Goal: Register for event/course

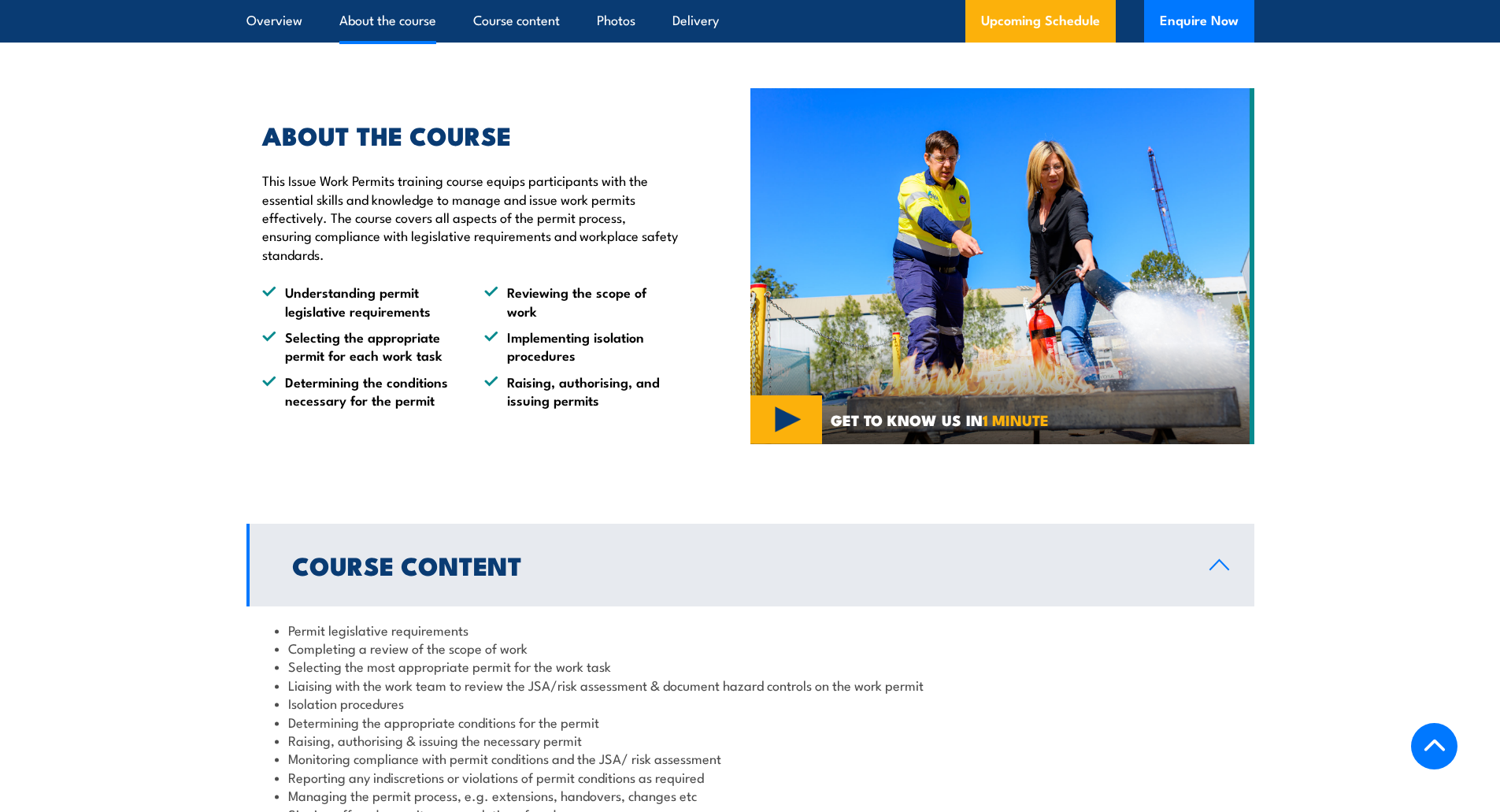
scroll to position [945, 0]
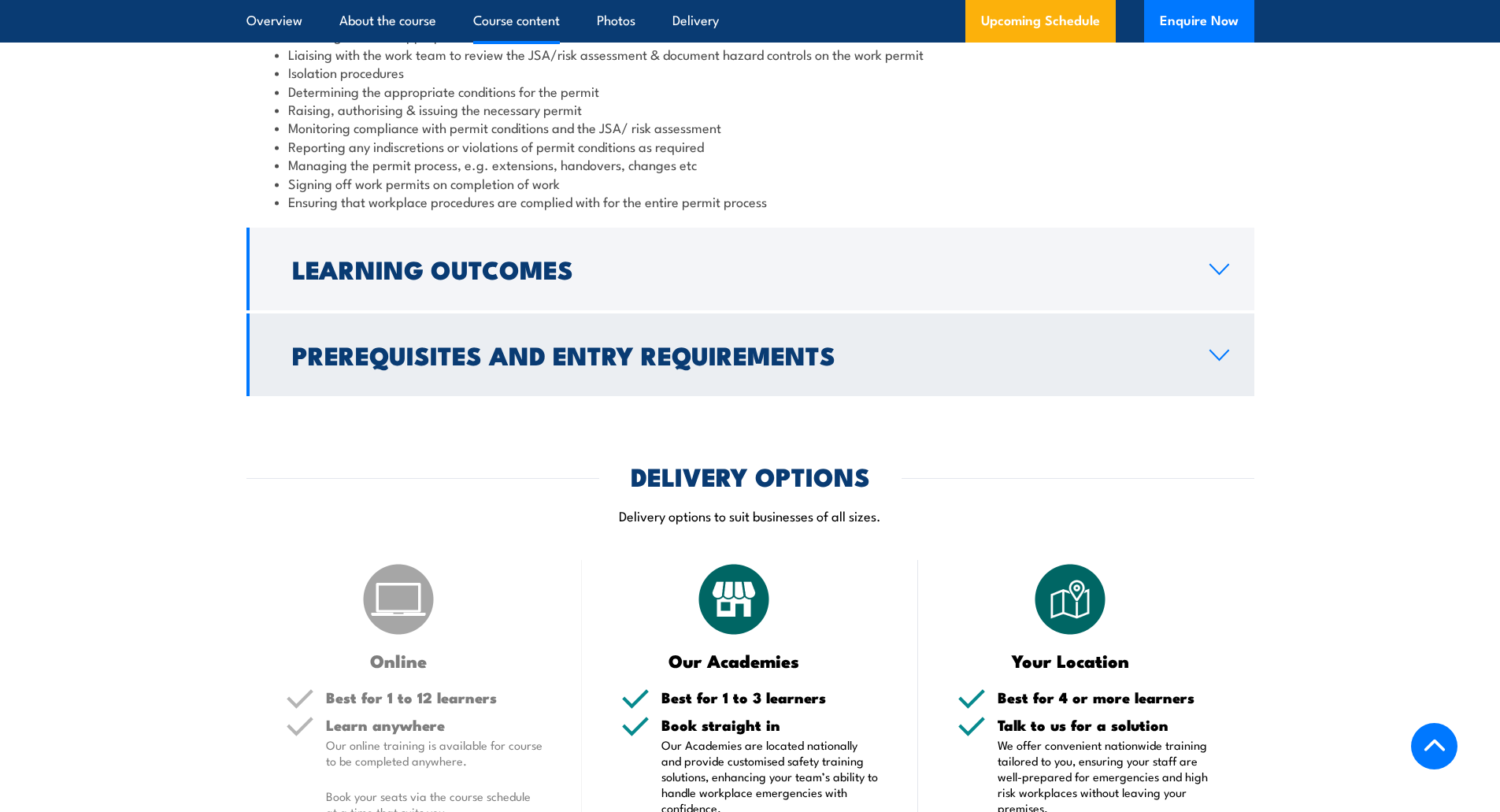
click at [1217, 350] on icon at bounding box center [1220, 355] width 22 height 12
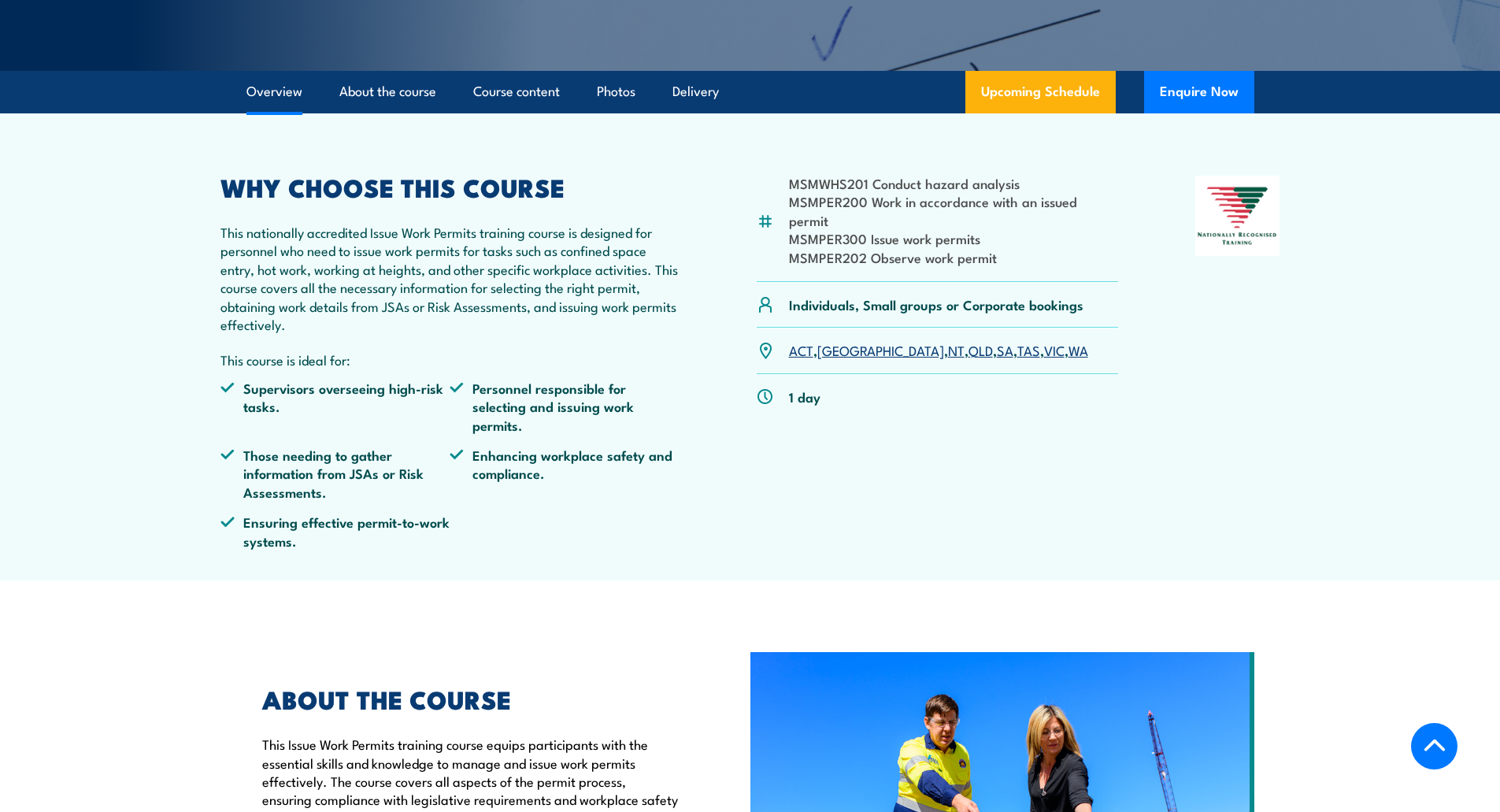
scroll to position [373, 0]
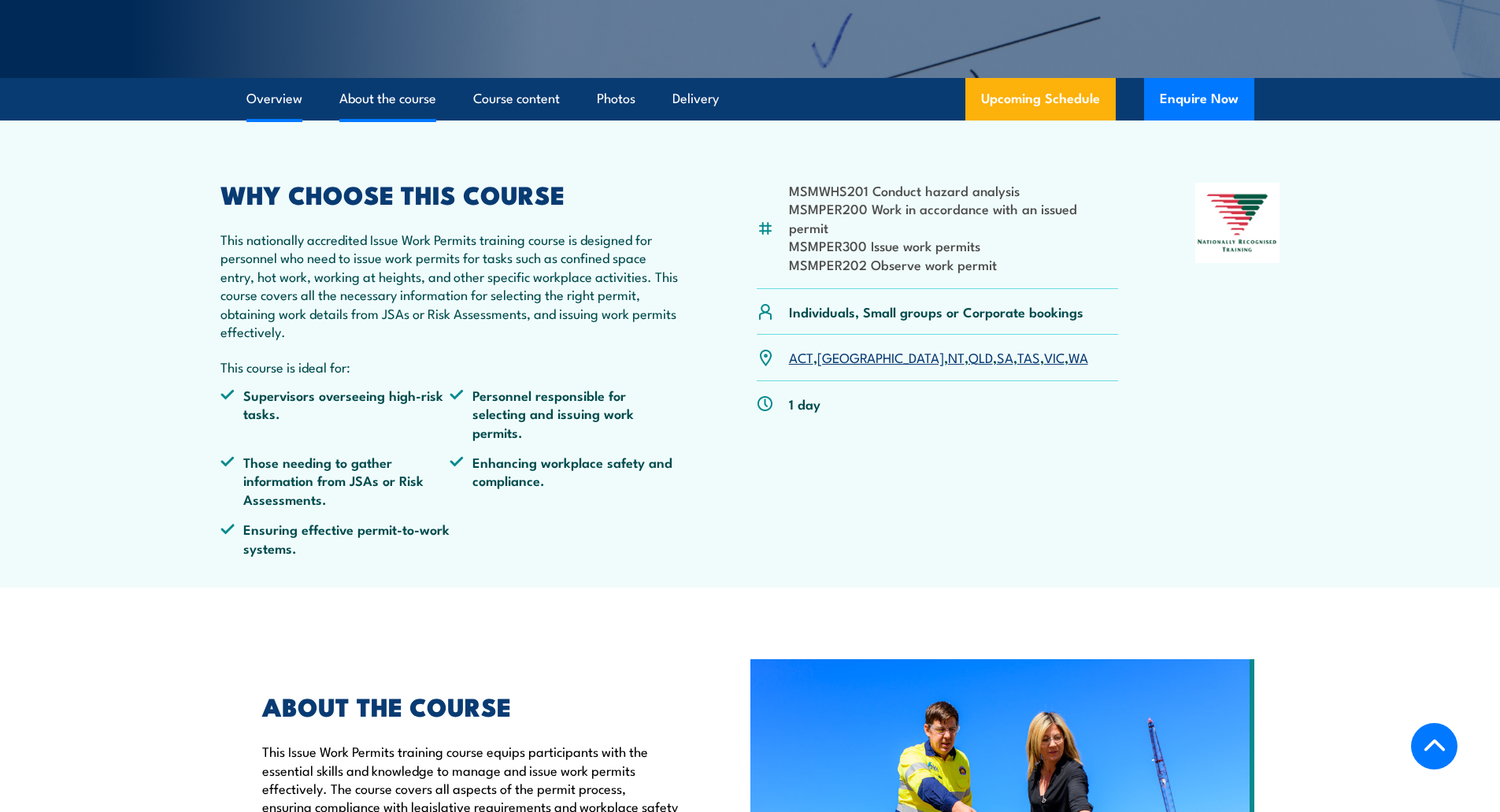
click at [387, 100] on link "About the course" at bounding box center [388, 99] width 97 height 41
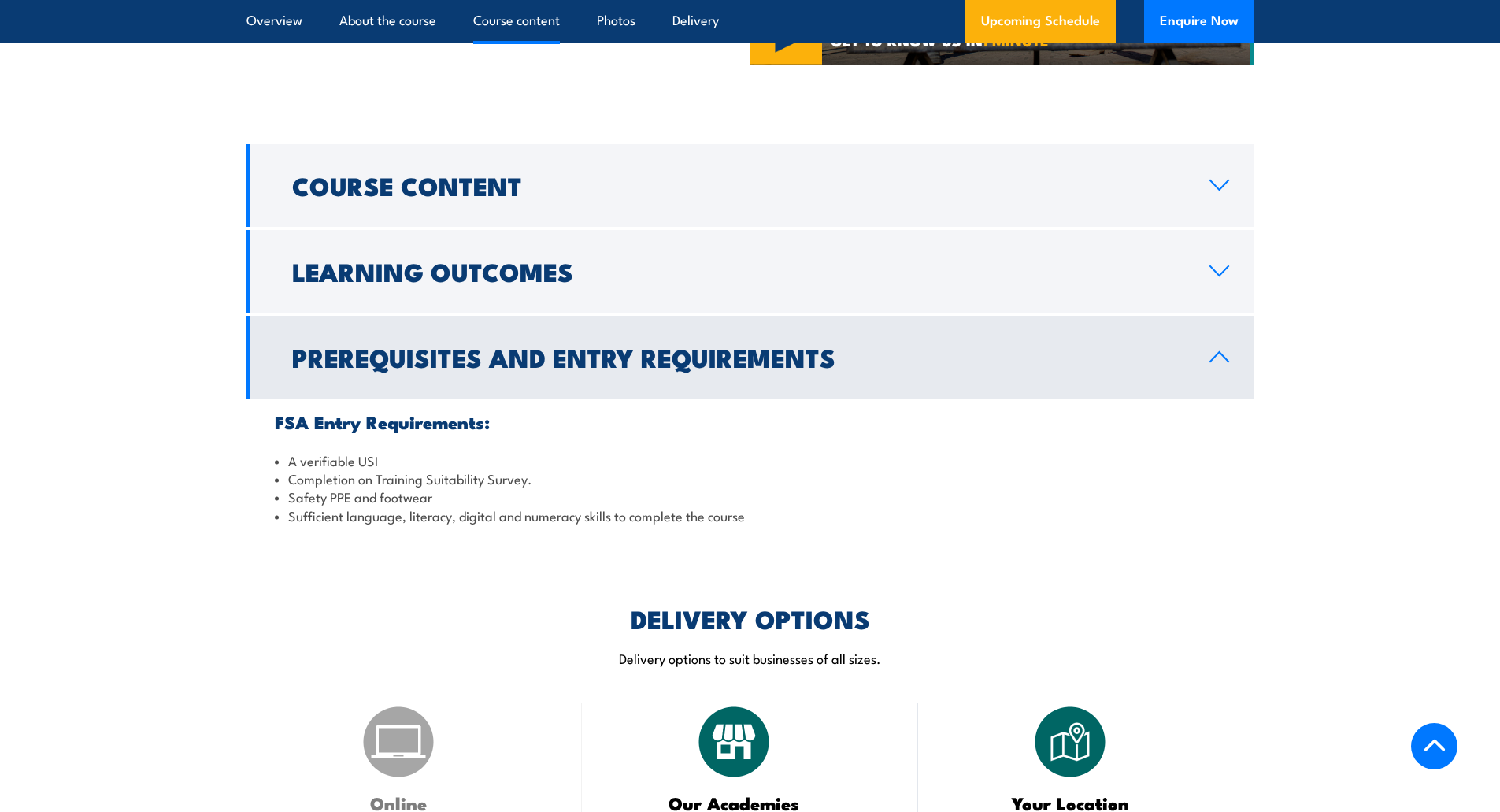
scroll to position [1324, 0]
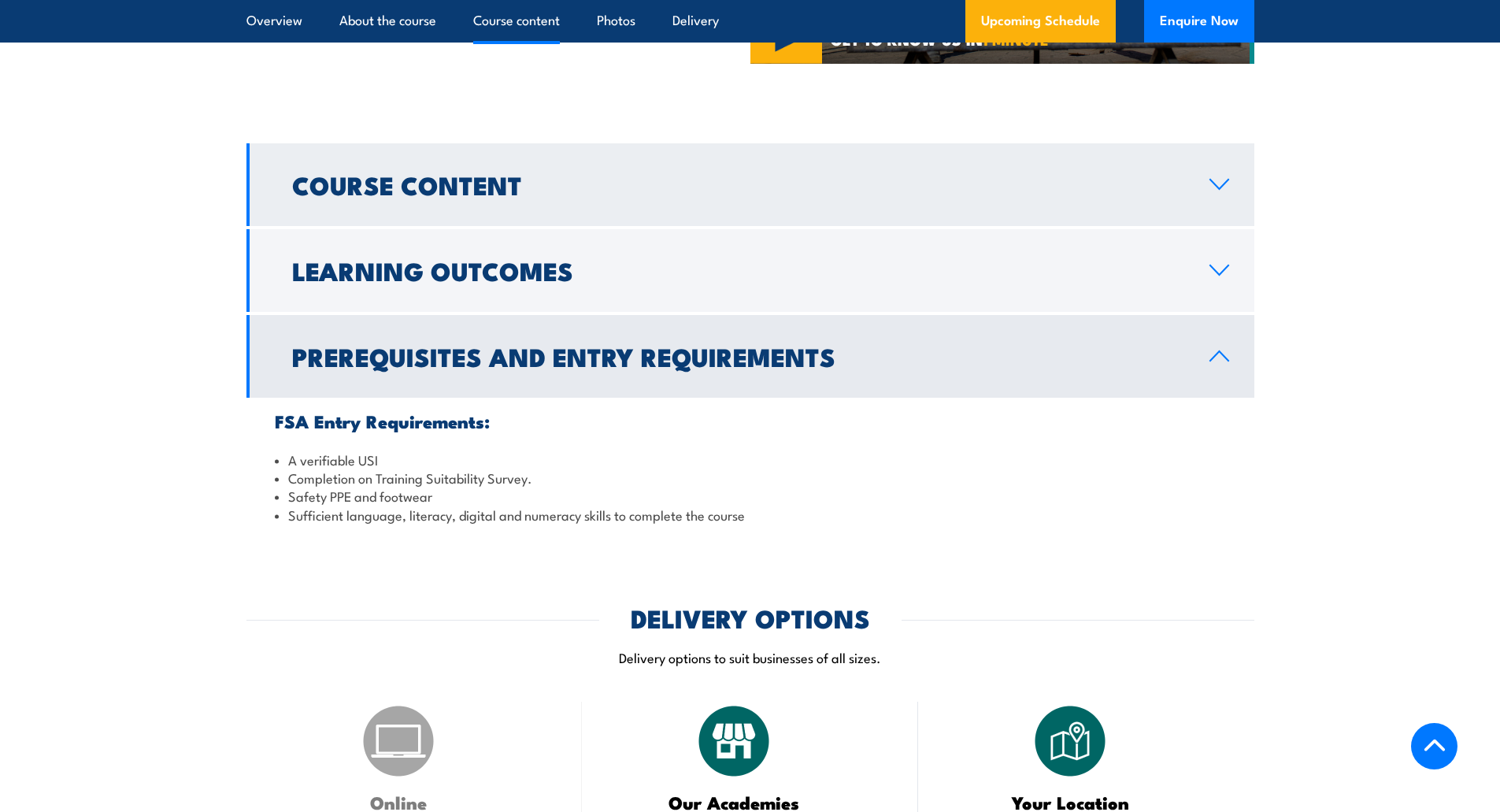
click at [1213, 181] on icon at bounding box center [1220, 184] width 22 height 12
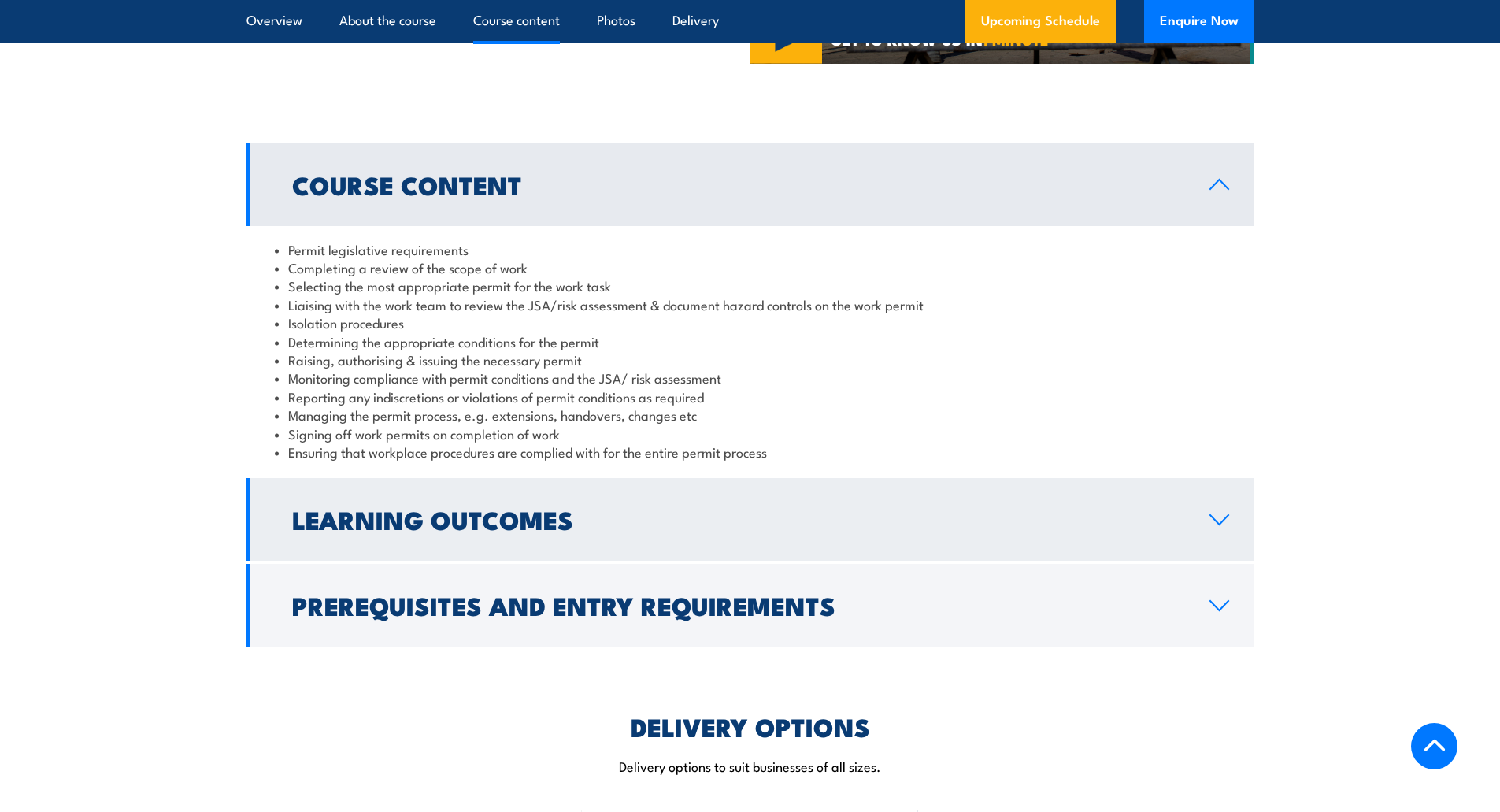
click at [1215, 514] on icon at bounding box center [1220, 520] width 22 height 12
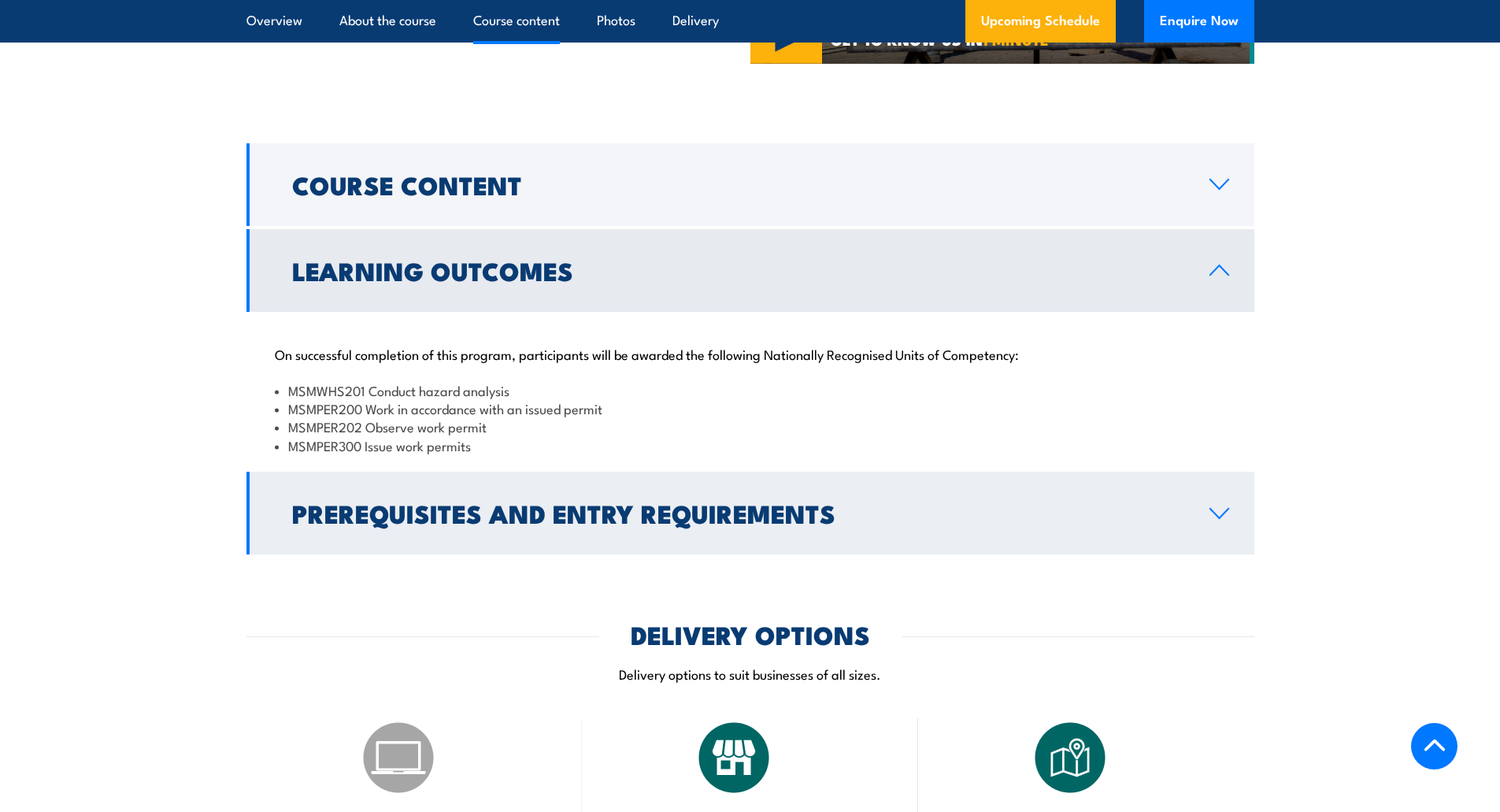
click at [1226, 516] on icon at bounding box center [1220, 513] width 22 height 12
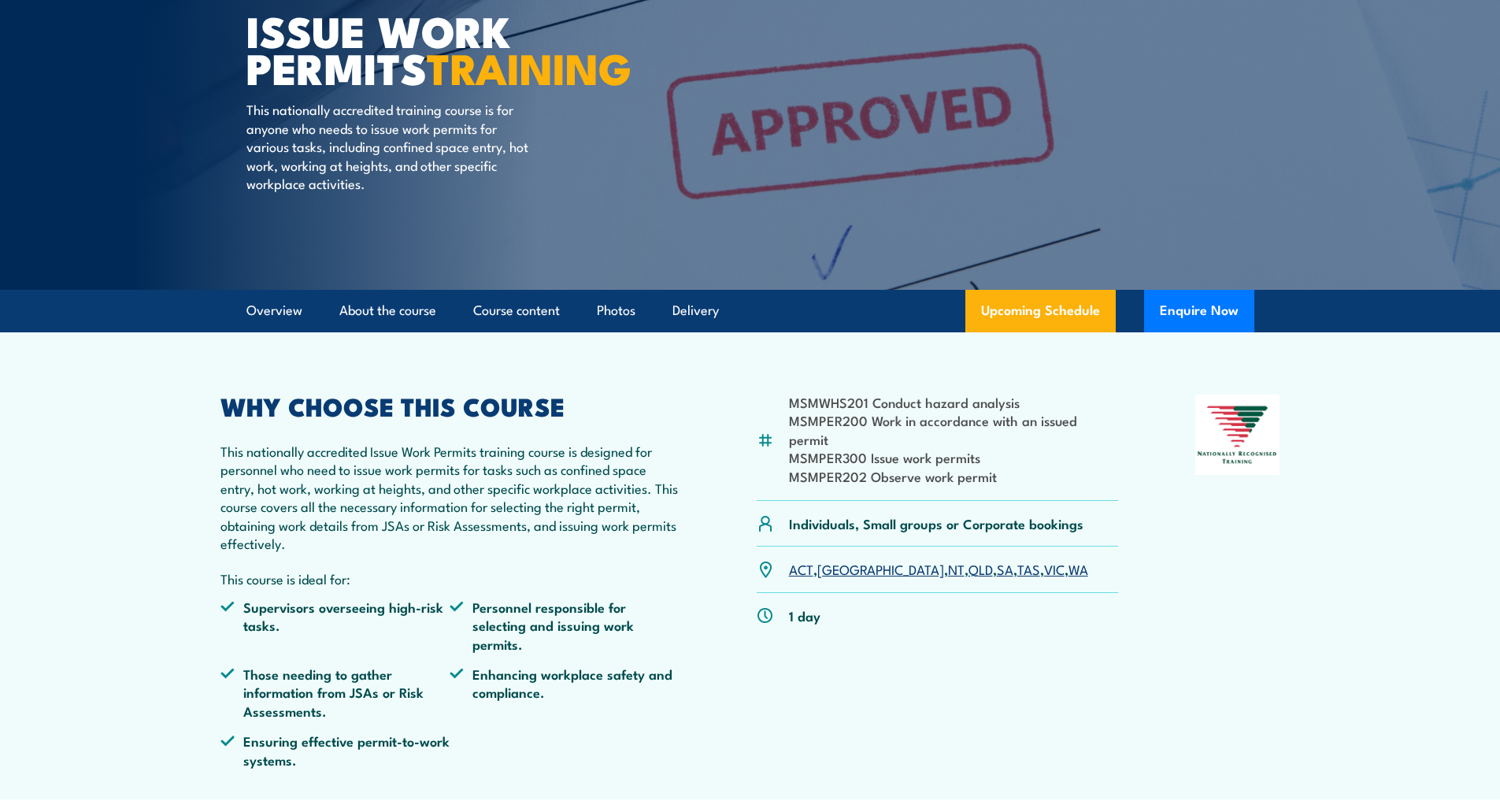
scroll to position [0, 0]
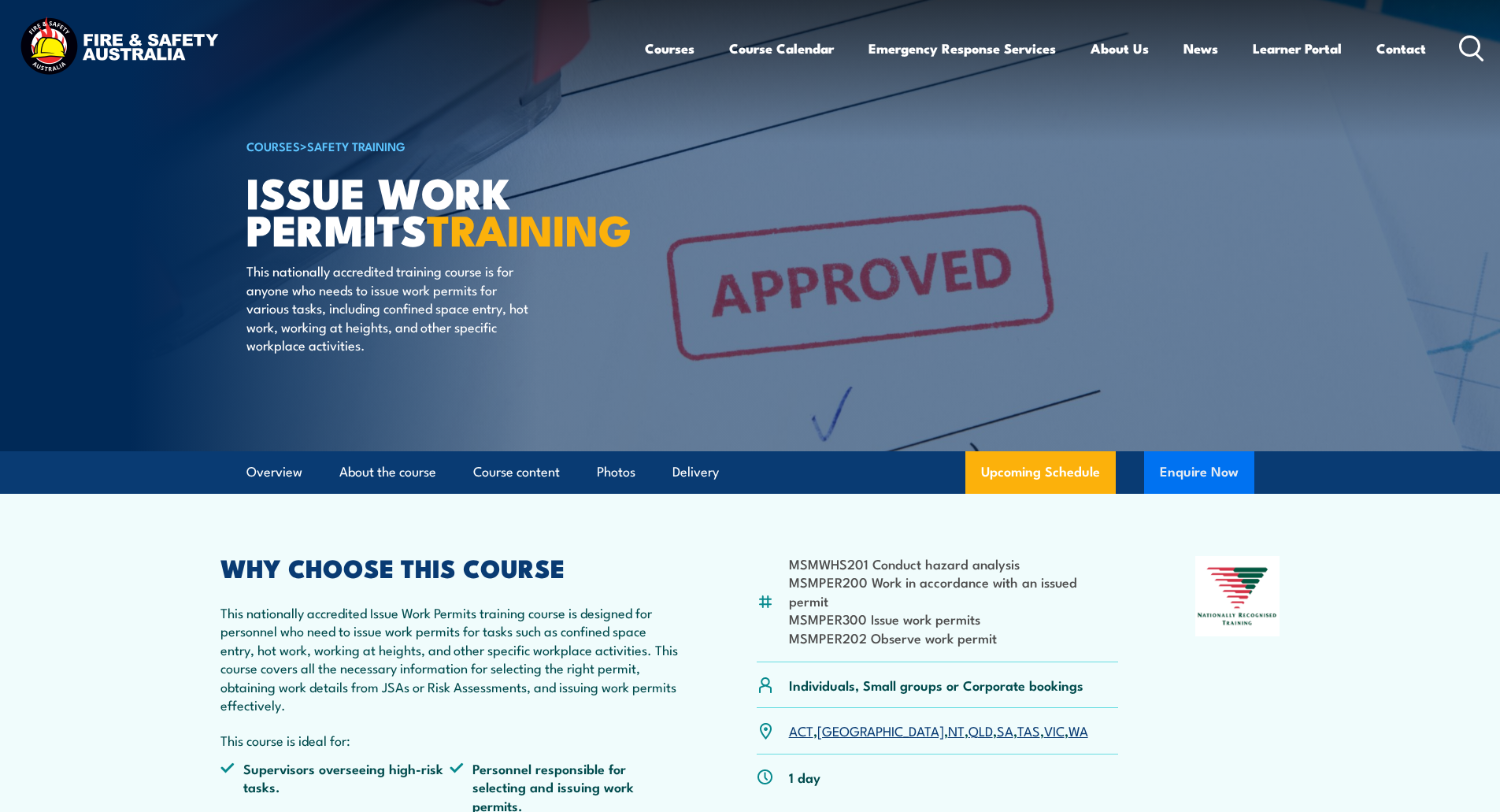
click at [1218, 474] on button "Enquire Now" at bounding box center [1199, 471] width 110 height 42
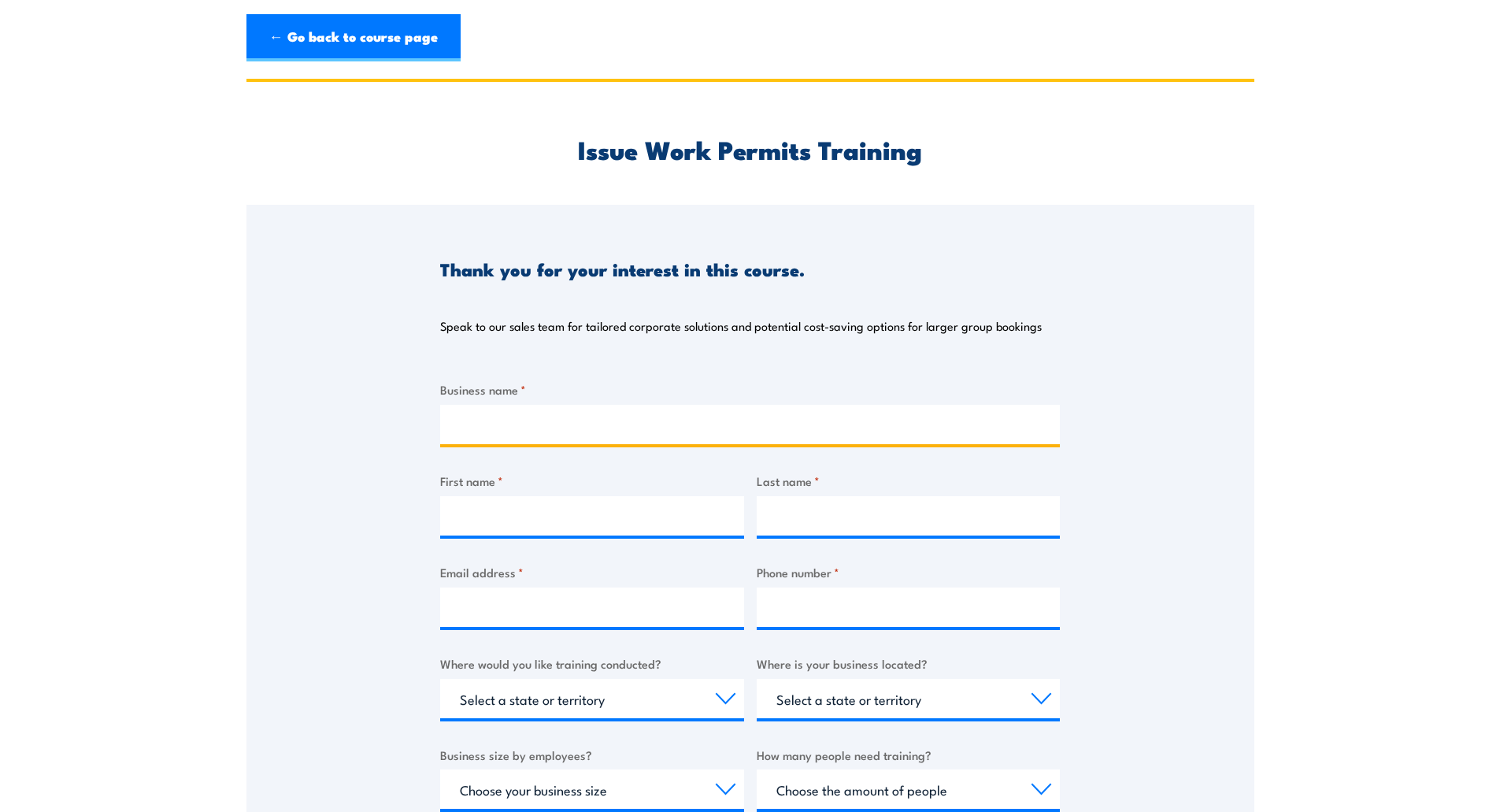
click at [627, 435] on input "Business name *" at bounding box center [750, 424] width 620 height 40
type input "J"
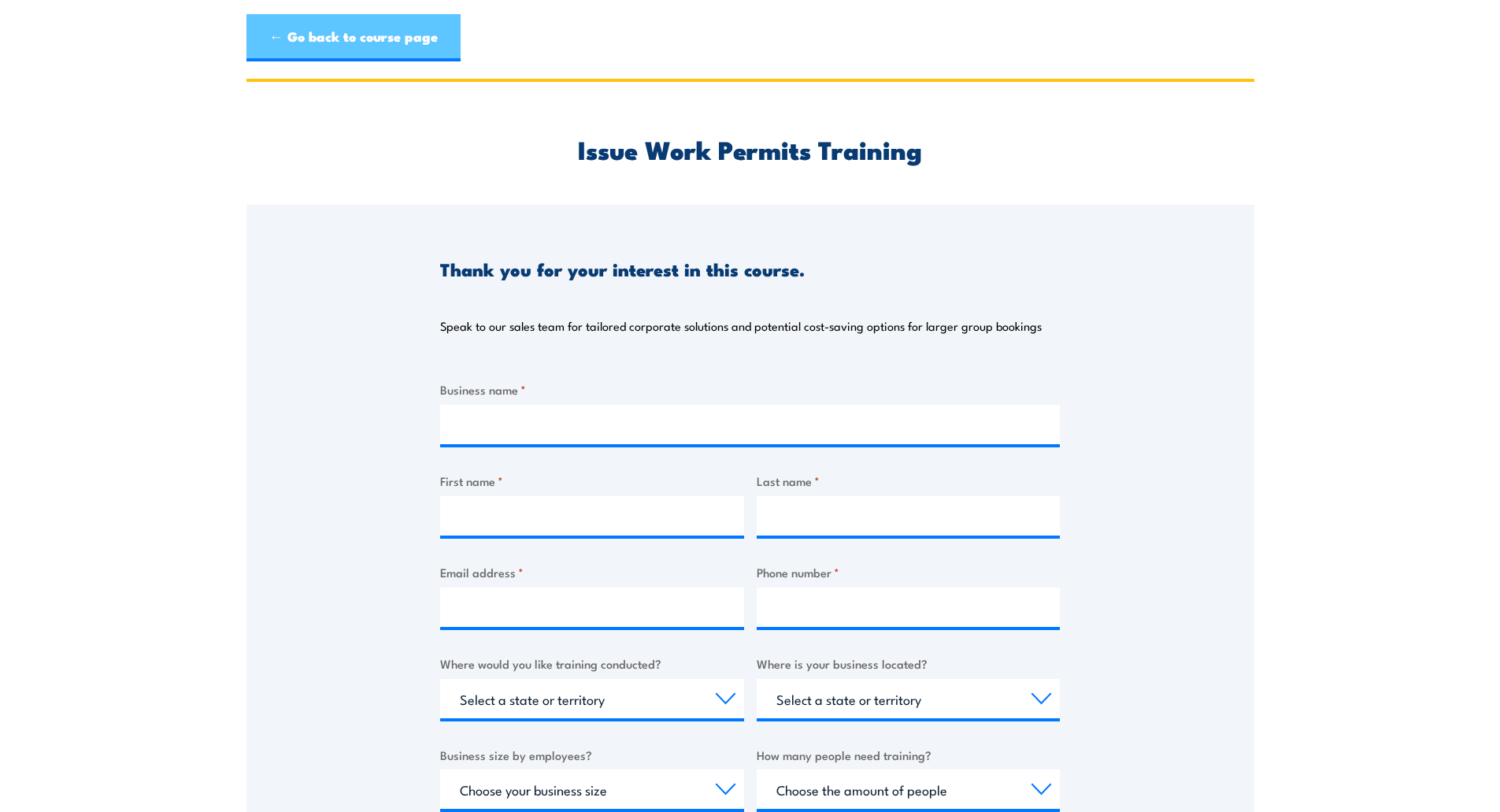
click at [365, 36] on link "← Go back to course page" at bounding box center [353, 37] width 214 height 47
